Goal: Information Seeking & Learning: Learn about a topic

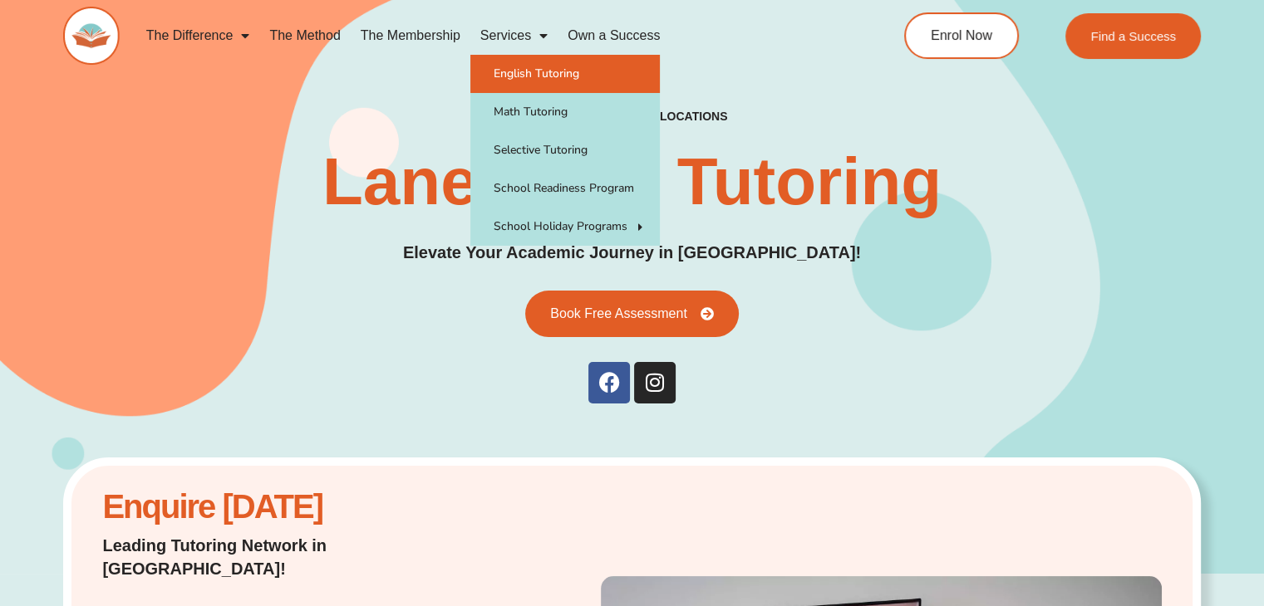
click at [515, 69] on link "English Tutoring" at bounding box center [564, 74] width 189 height 38
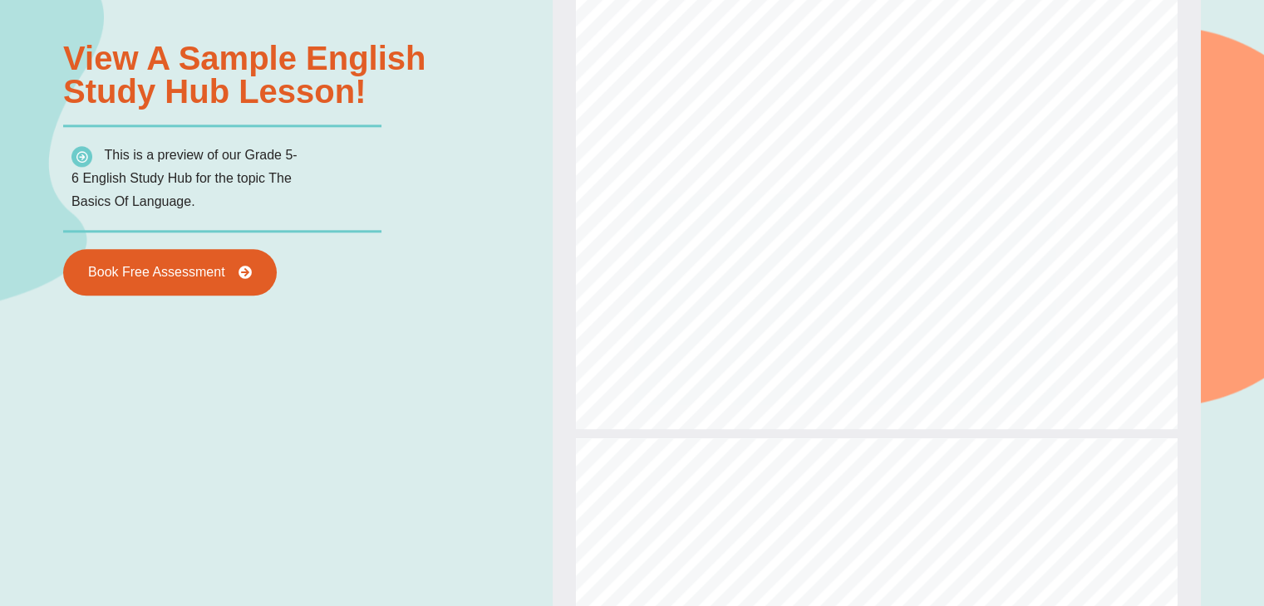
scroll to position [1169, 0]
type input "*"
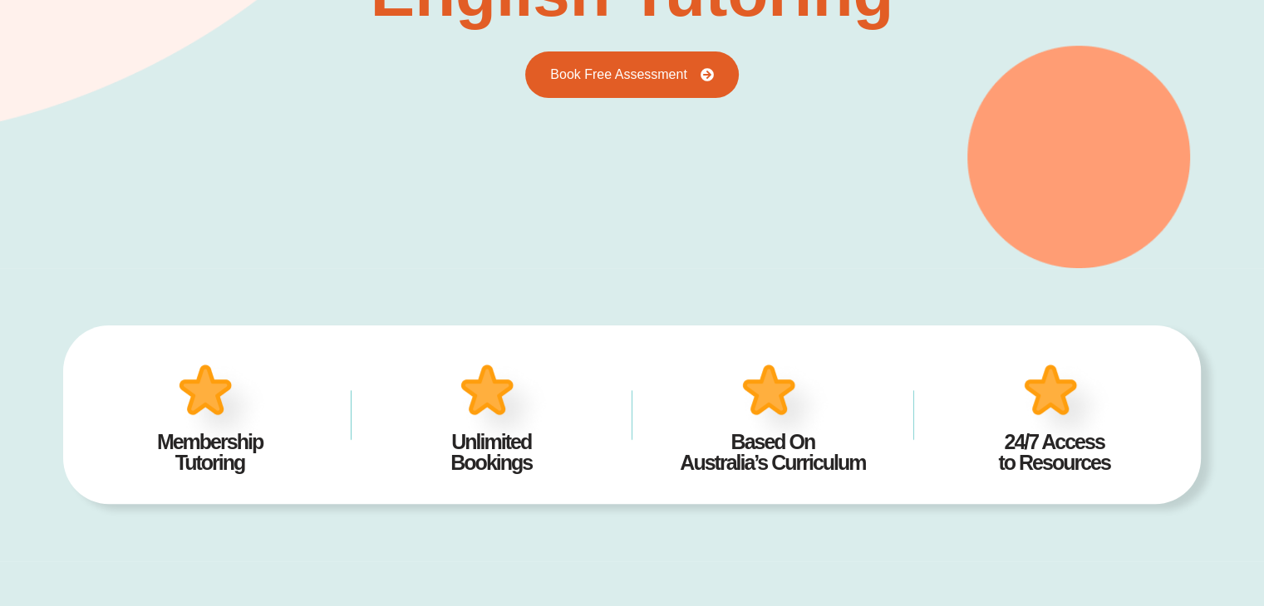
scroll to position [0, 0]
